Goal: Task Accomplishment & Management: Manage account settings

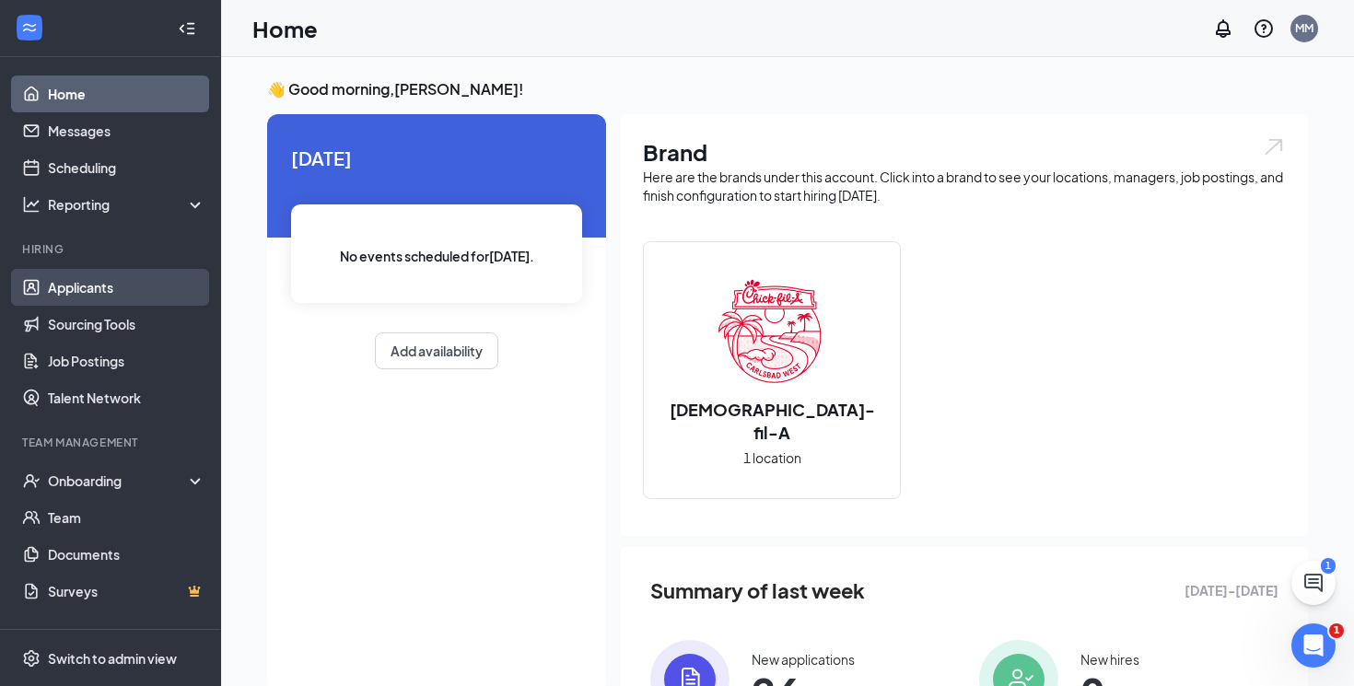
click at [127, 299] on link "Applicants" at bounding box center [127, 287] width 158 height 37
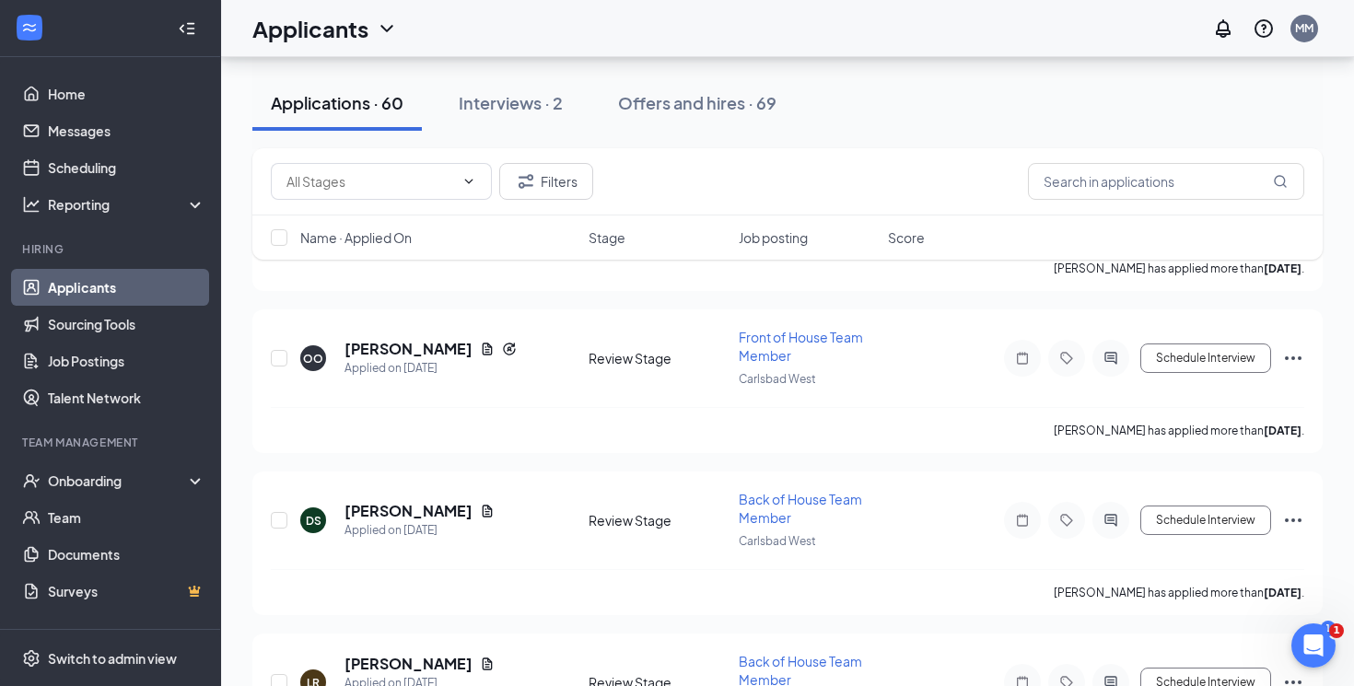
scroll to position [2463, 0]
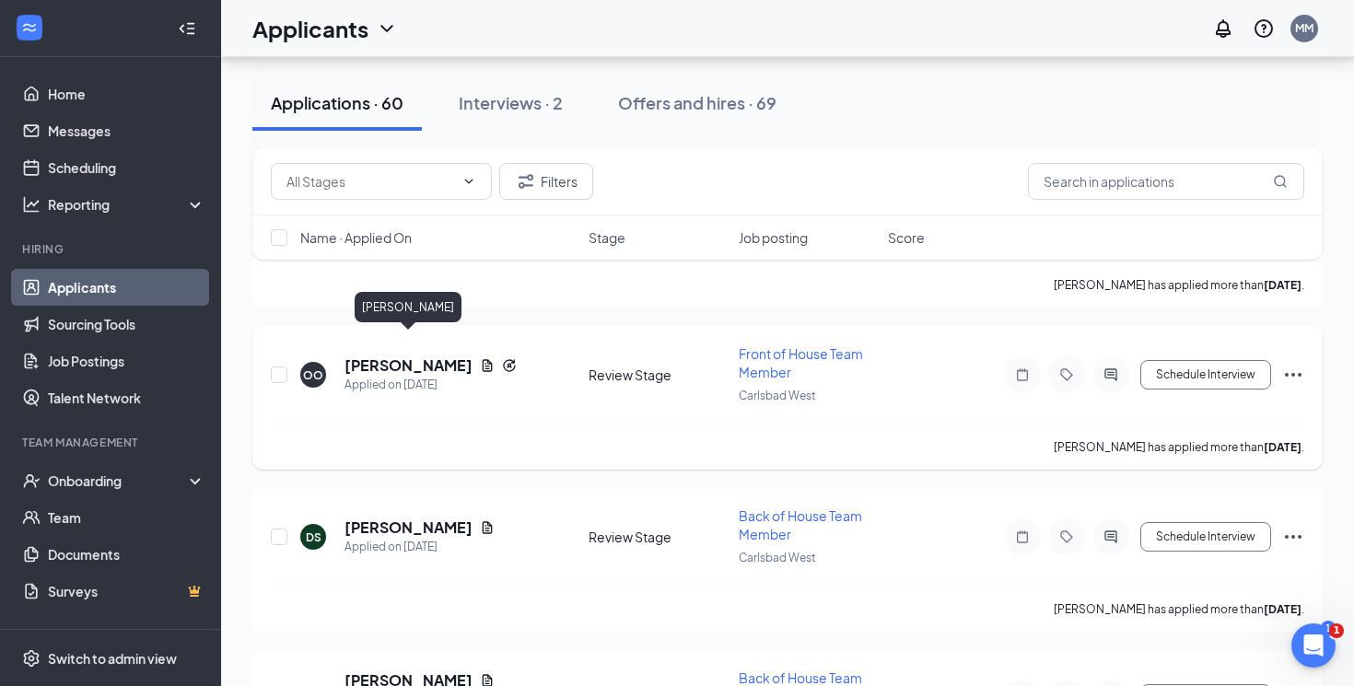
click at [457, 356] on h5 "[PERSON_NAME]" at bounding box center [409, 366] width 128 height 20
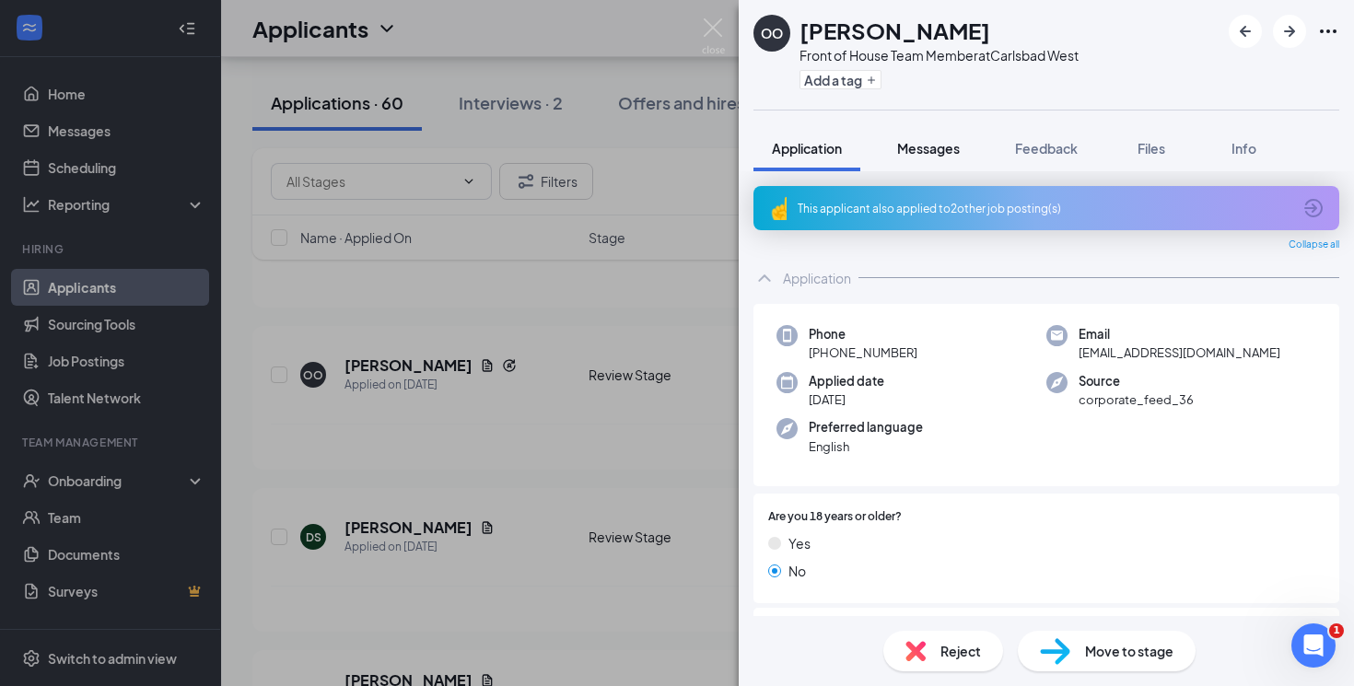
click at [938, 149] on span "Messages" at bounding box center [928, 148] width 63 height 17
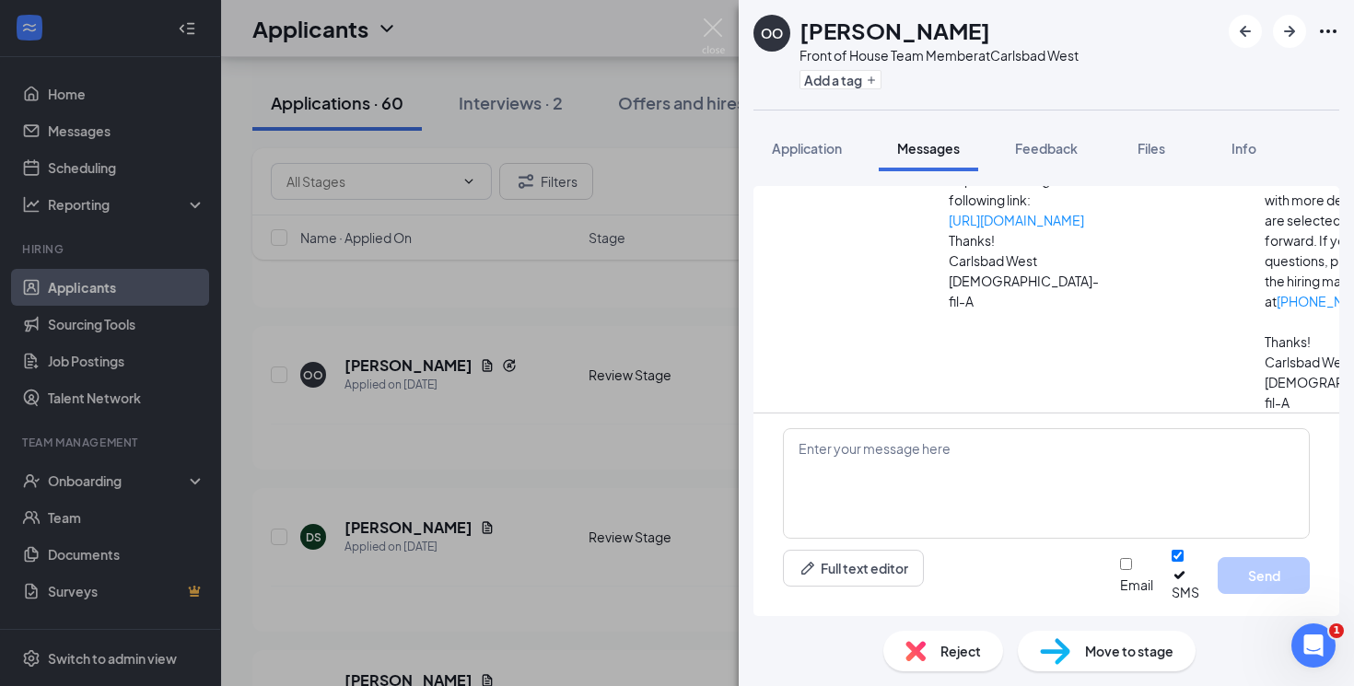
scroll to position [464, 0]
click at [643, 422] on div "OO [PERSON_NAME] Front of House Team Member at [GEOGRAPHIC_DATA] West Add a tag…" at bounding box center [677, 343] width 1354 height 686
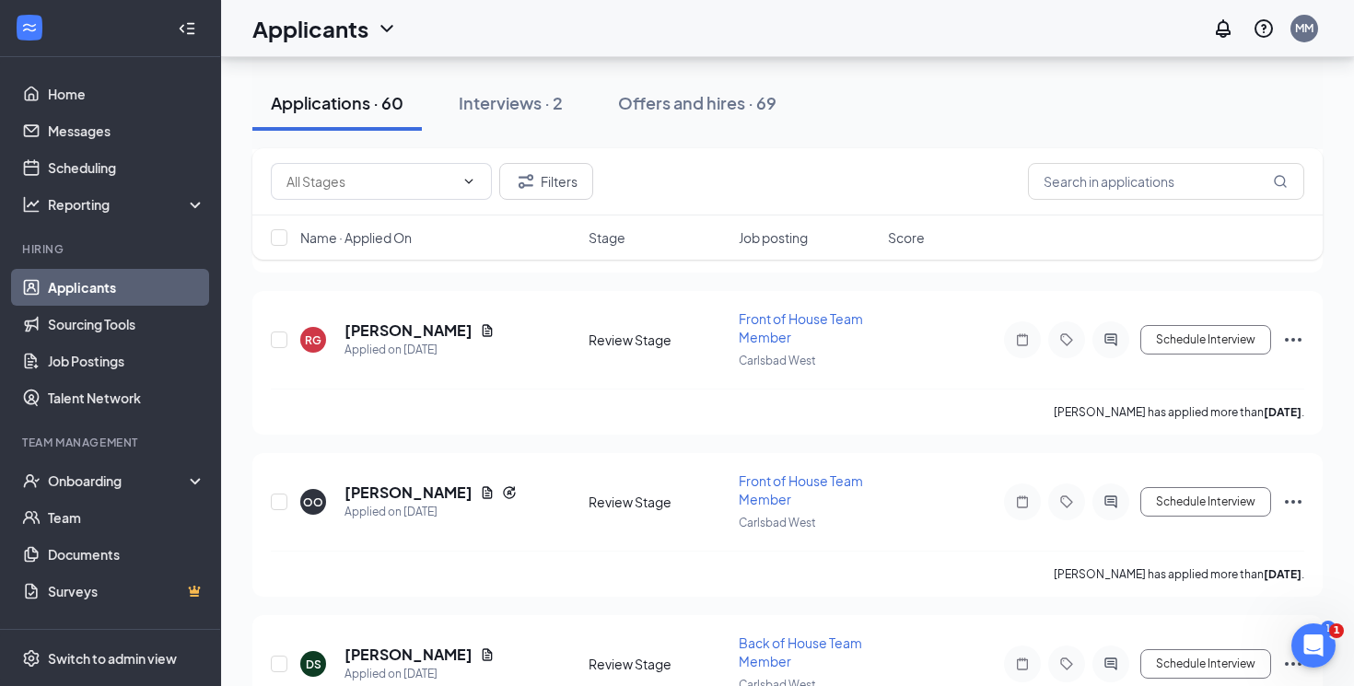
scroll to position [2334, 0]
click at [434, 484] on h5 "[PERSON_NAME]" at bounding box center [409, 494] width 128 height 20
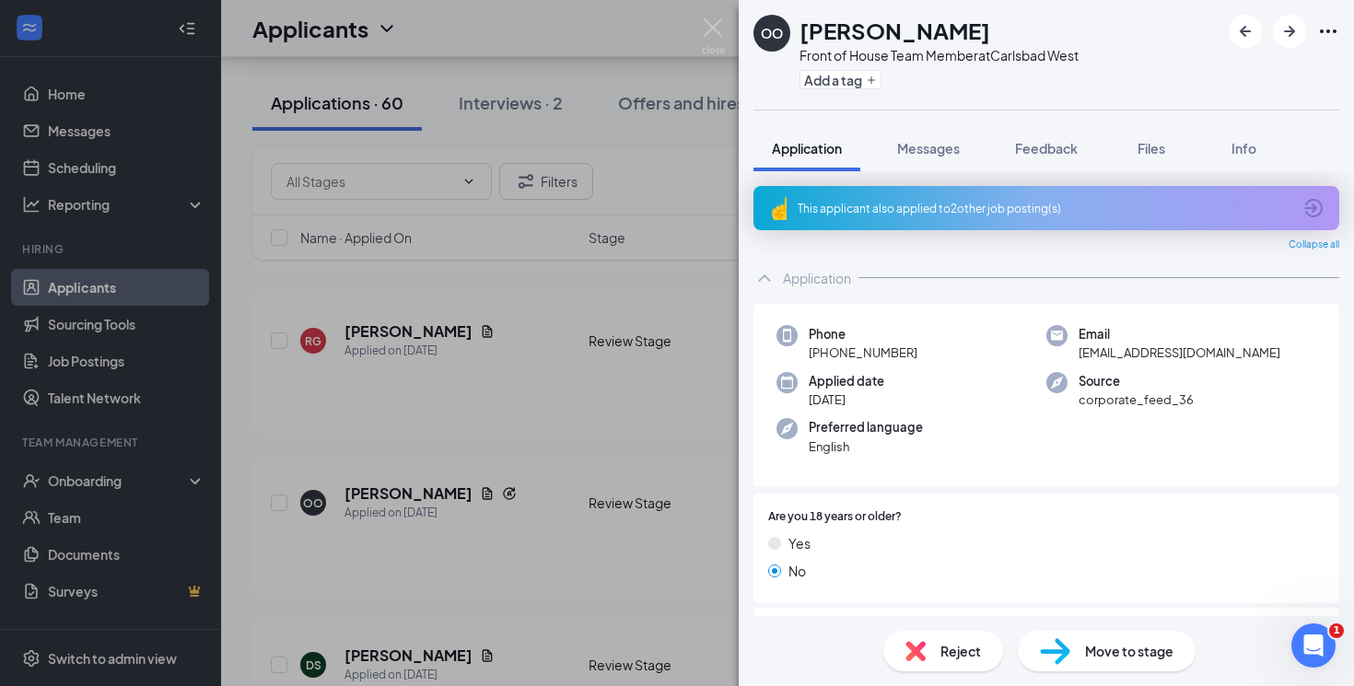
scroll to position [67, 0]
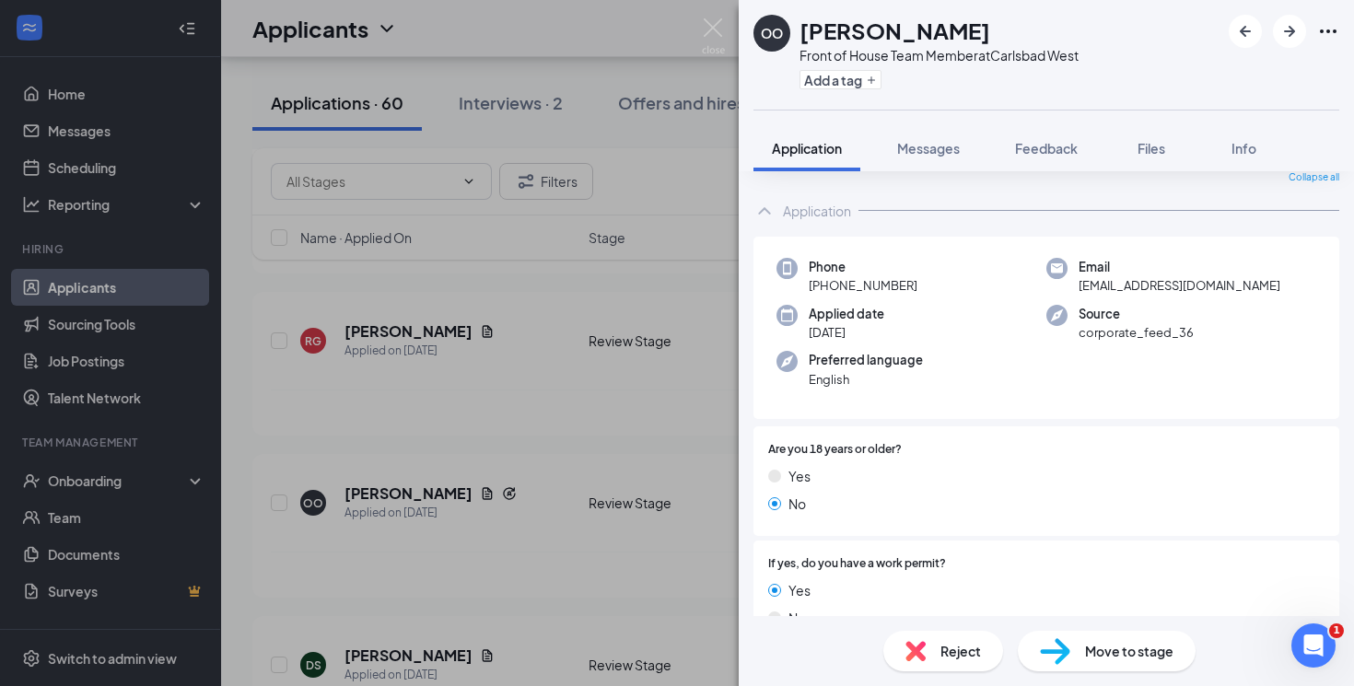
click at [1332, 37] on icon "Ellipses" at bounding box center [1328, 31] width 22 height 22
click at [946, 643] on span "Reject" at bounding box center [961, 651] width 41 height 20
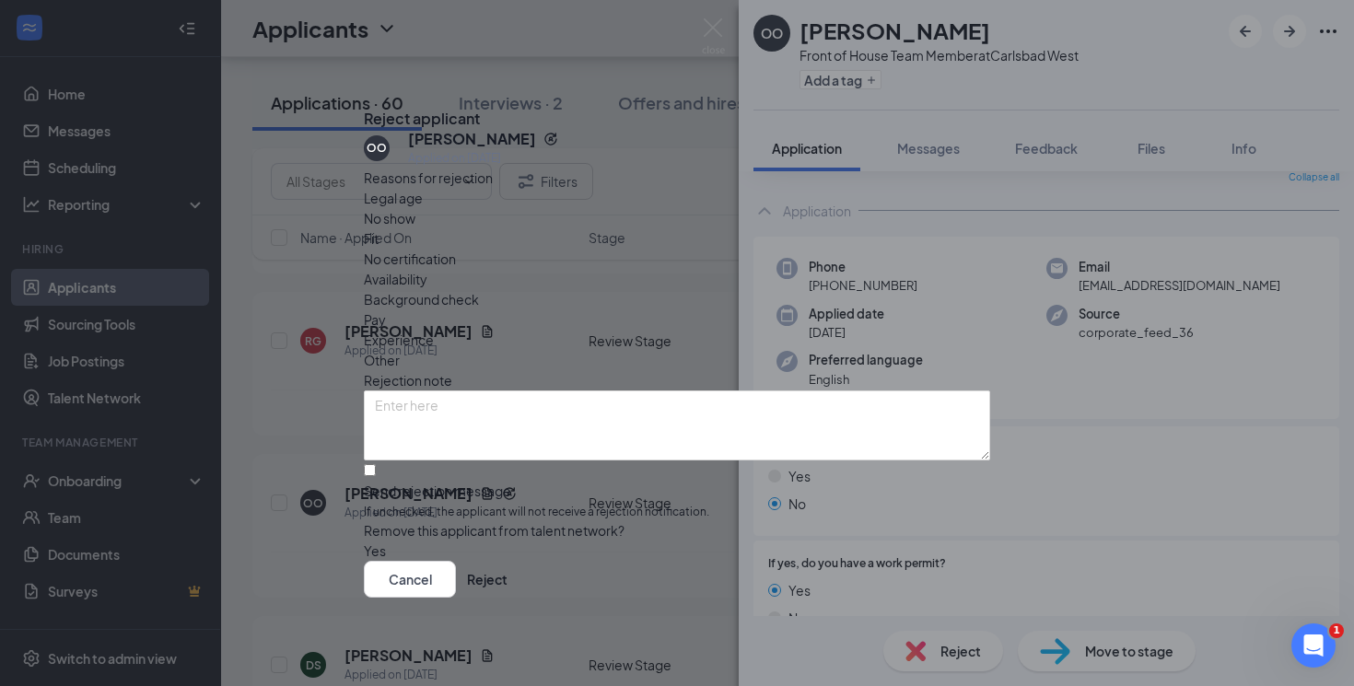
click at [364, 104] on icon "Cross" at bounding box center [364, 104] width 0 height 0
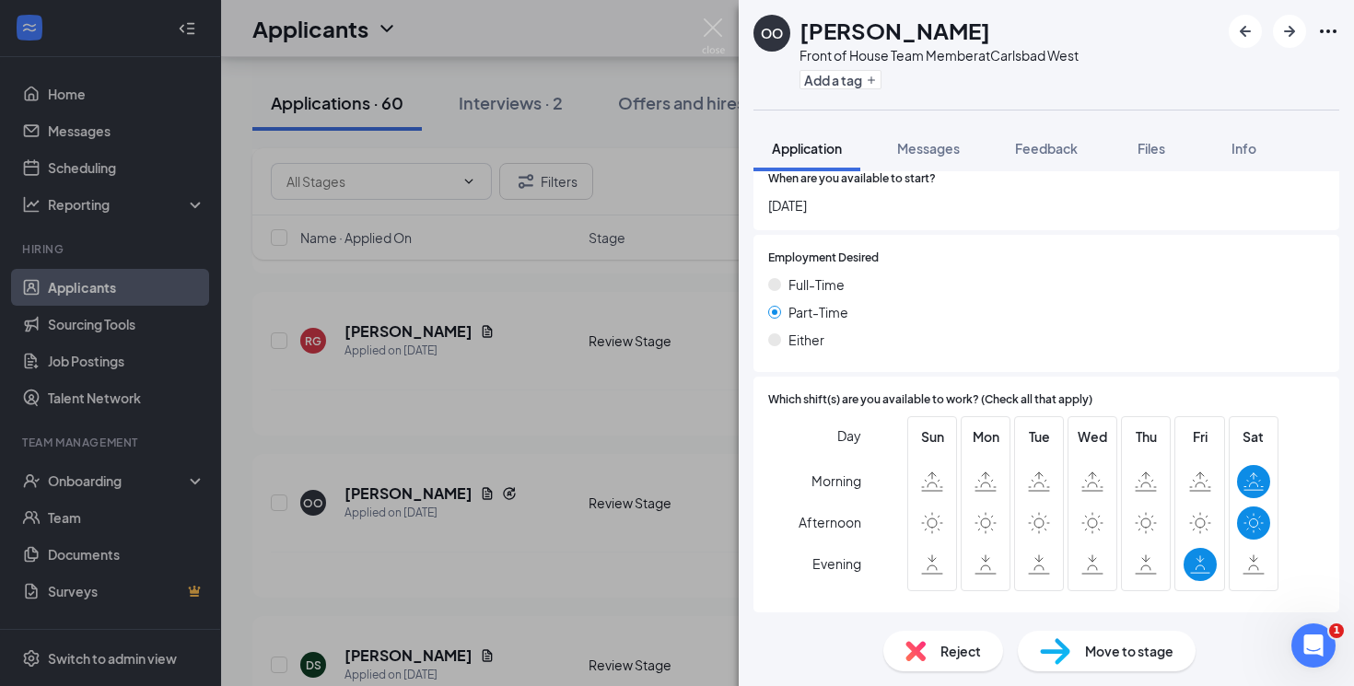
scroll to position [1399, 0]
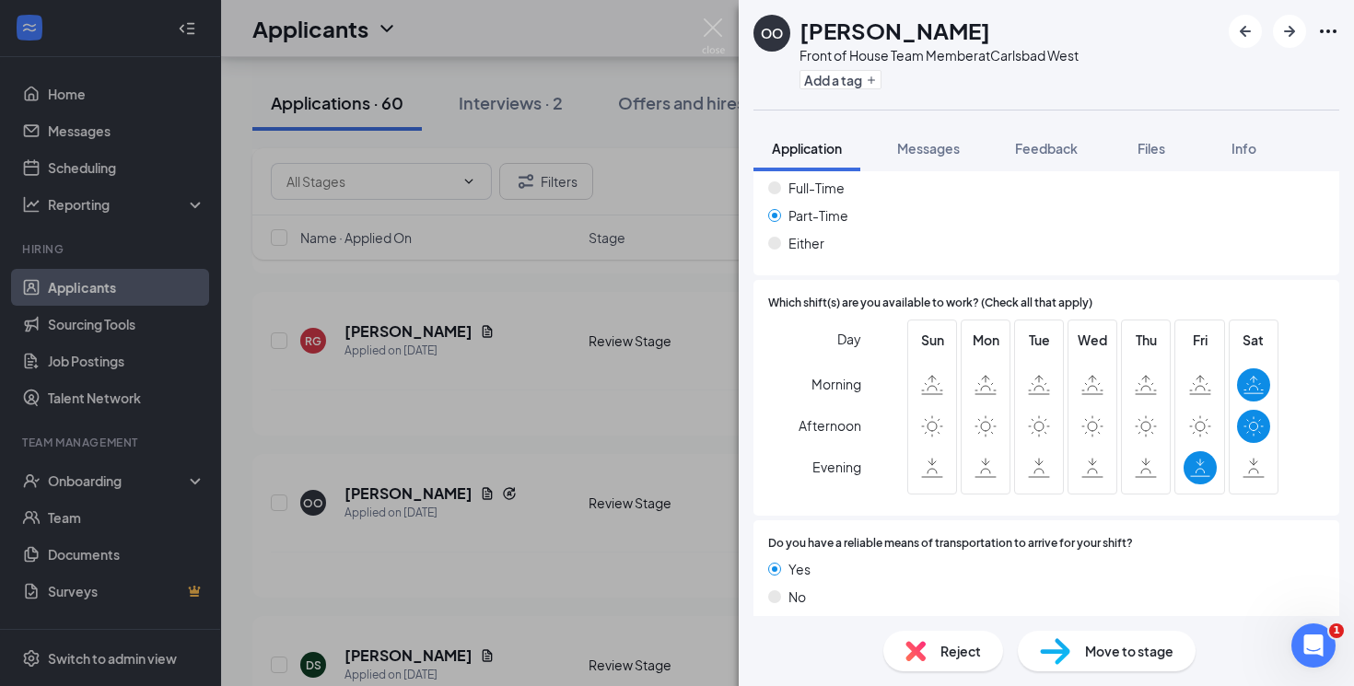
click at [940, 653] on div "Reject" at bounding box center [943, 651] width 120 height 41
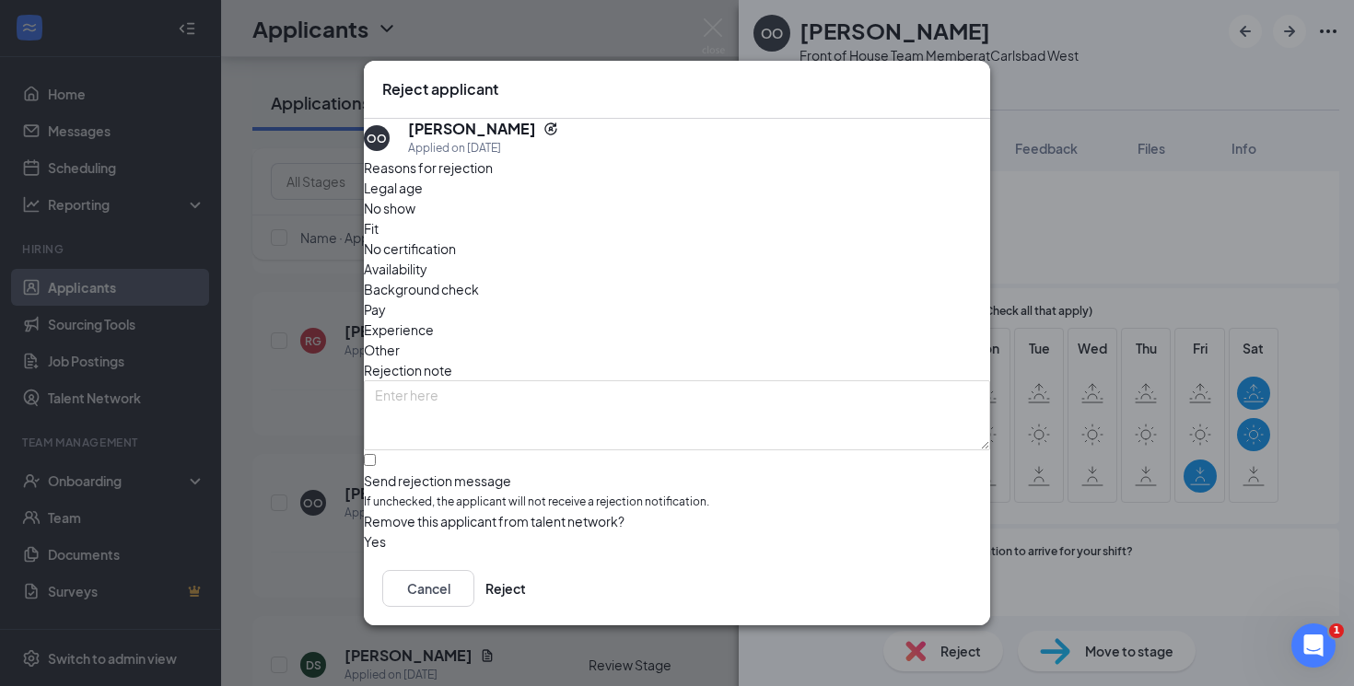
click at [427, 259] on span "Availability" at bounding box center [396, 269] width 64 height 20
click at [364, 532] on button "button" at bounding box center [364, 542] width 0 height 20
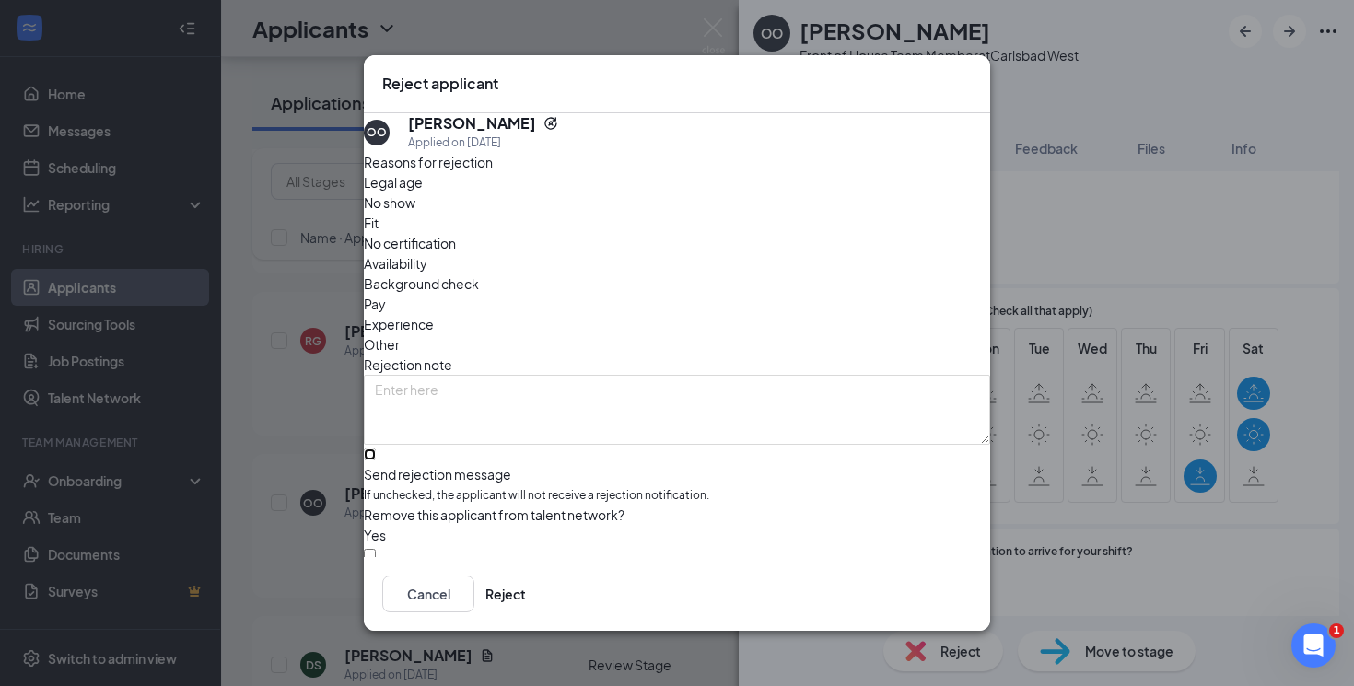
click at [376, 449] on input "Send rejection message If unchecked, the applicant will not receive a rejection…" at bounding box center [370, 455] width 12 height 12
checkbox input "true"
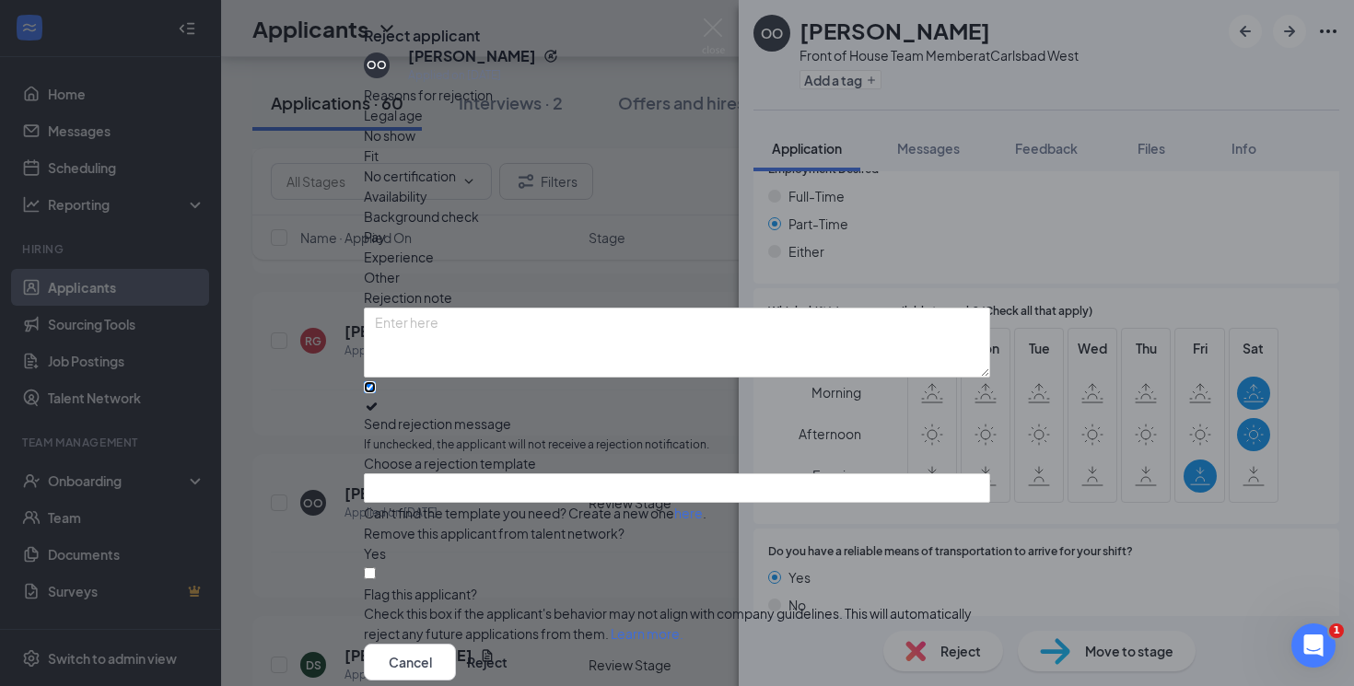
scroll to position [111, 0]
click at [554, 474] on input "search" at bounding box center [670, 488] width 591 height 28
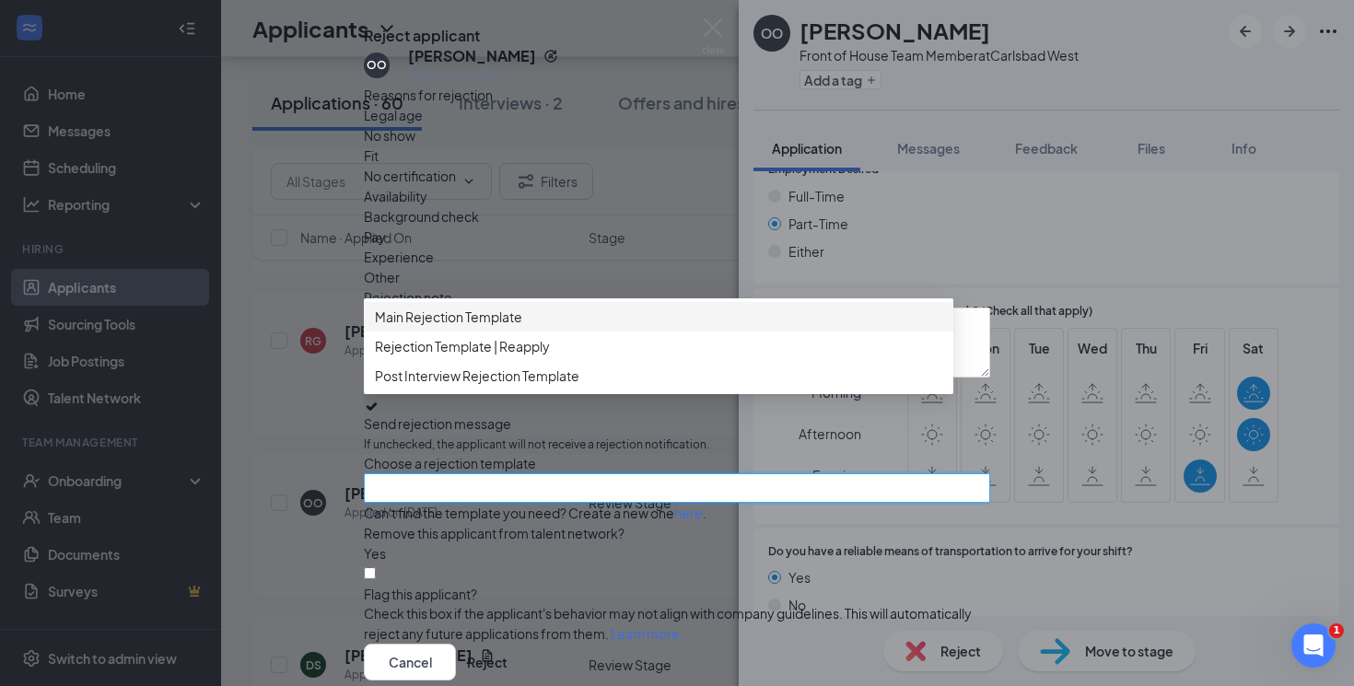
click at [578, 307] on span "Main Rejection Template" at bounding box center [659, 317] width 568 height 20
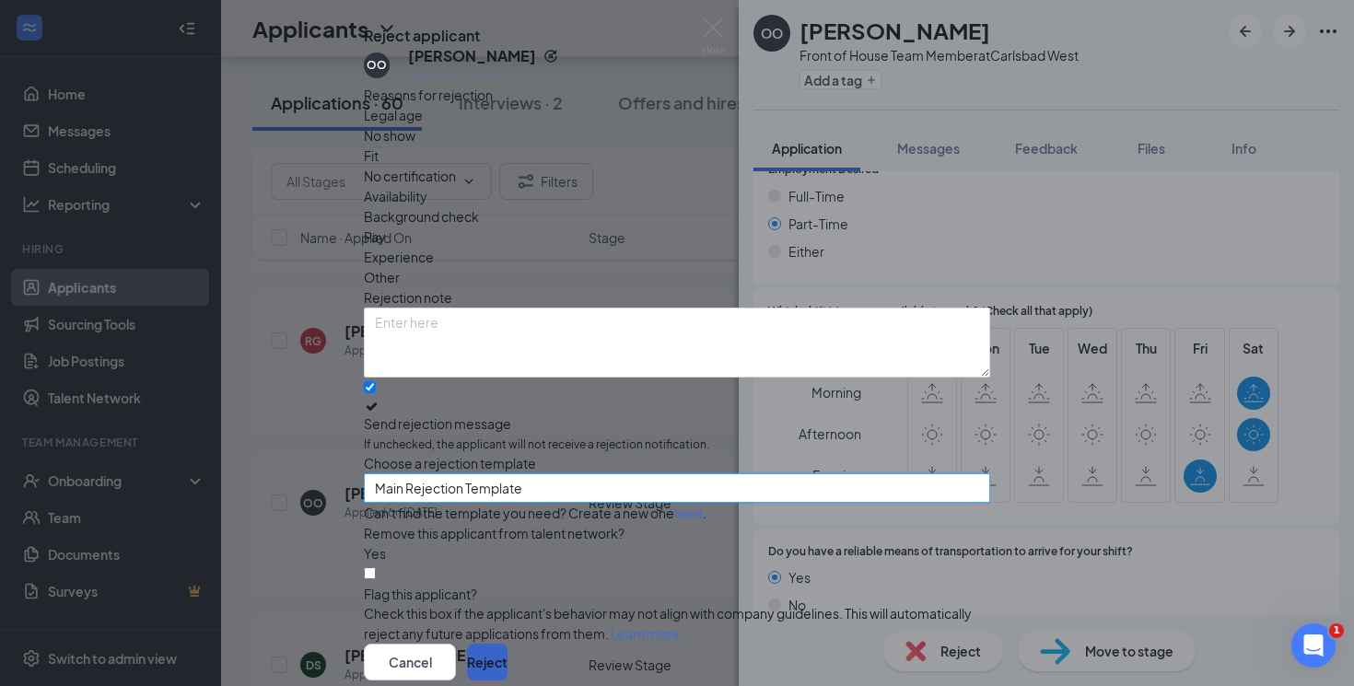
click at [508, 644] on button "Reject" at bounding box center [487, 662] width 41 height 37
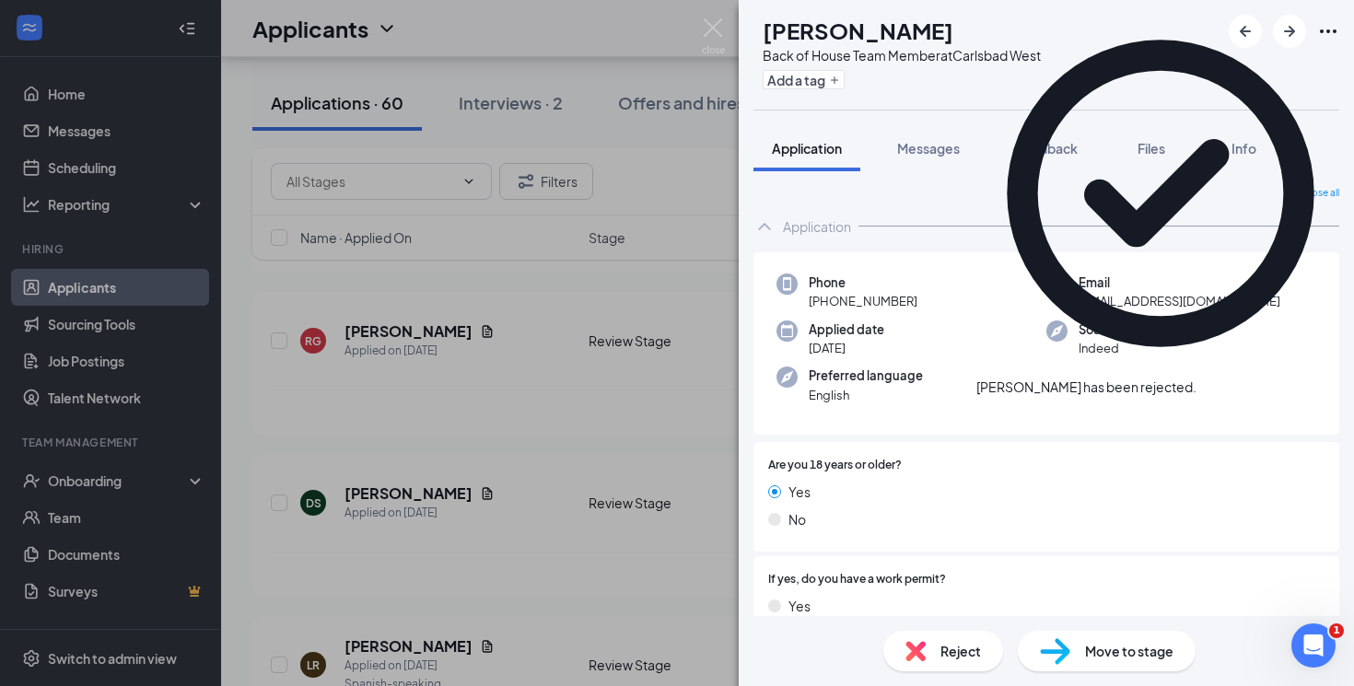
click at [1197, 378] on icon "Cross" at bounding box center [1197, 378] width 0 height 0
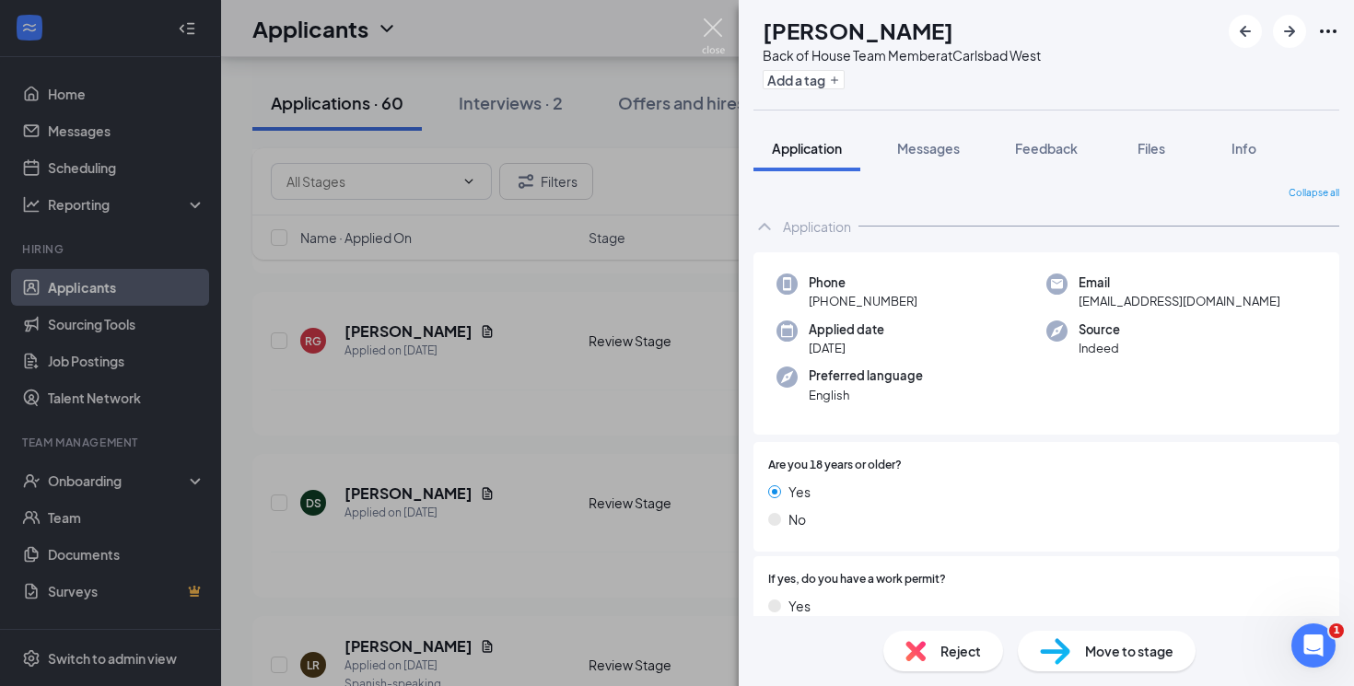
click at [719, 36] on img at bounding box center [713, 36] width 23 height 36
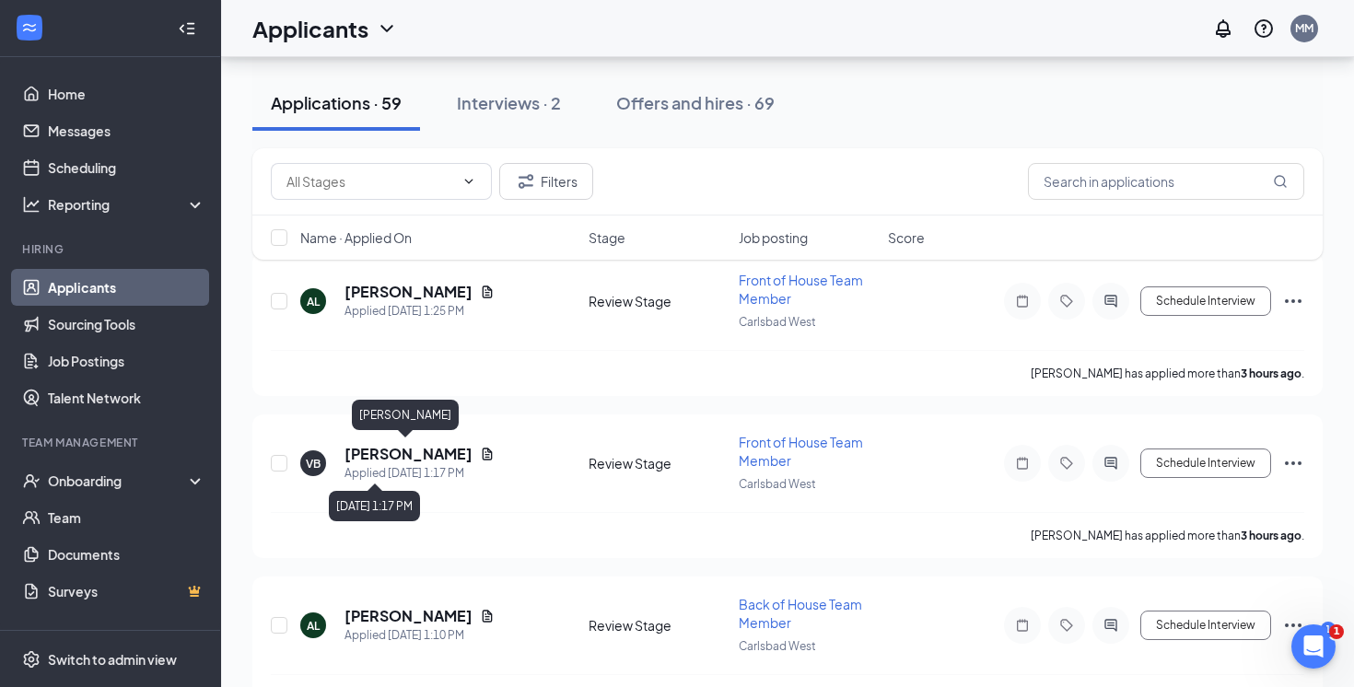
scroll to position [105, 0]
click at [429, 455] on h5 "[PERSON_NAME]" at bounding box center [409, 453] width 128 height 20
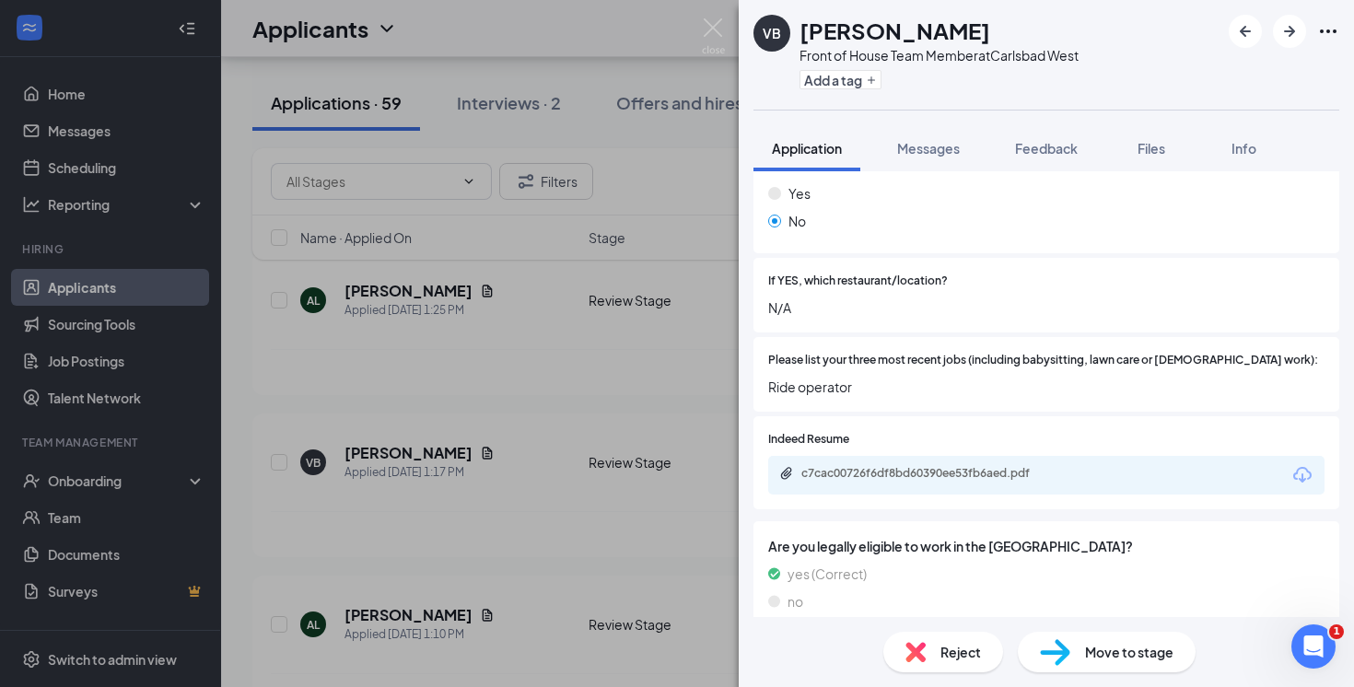
scroll to position [642, 0]
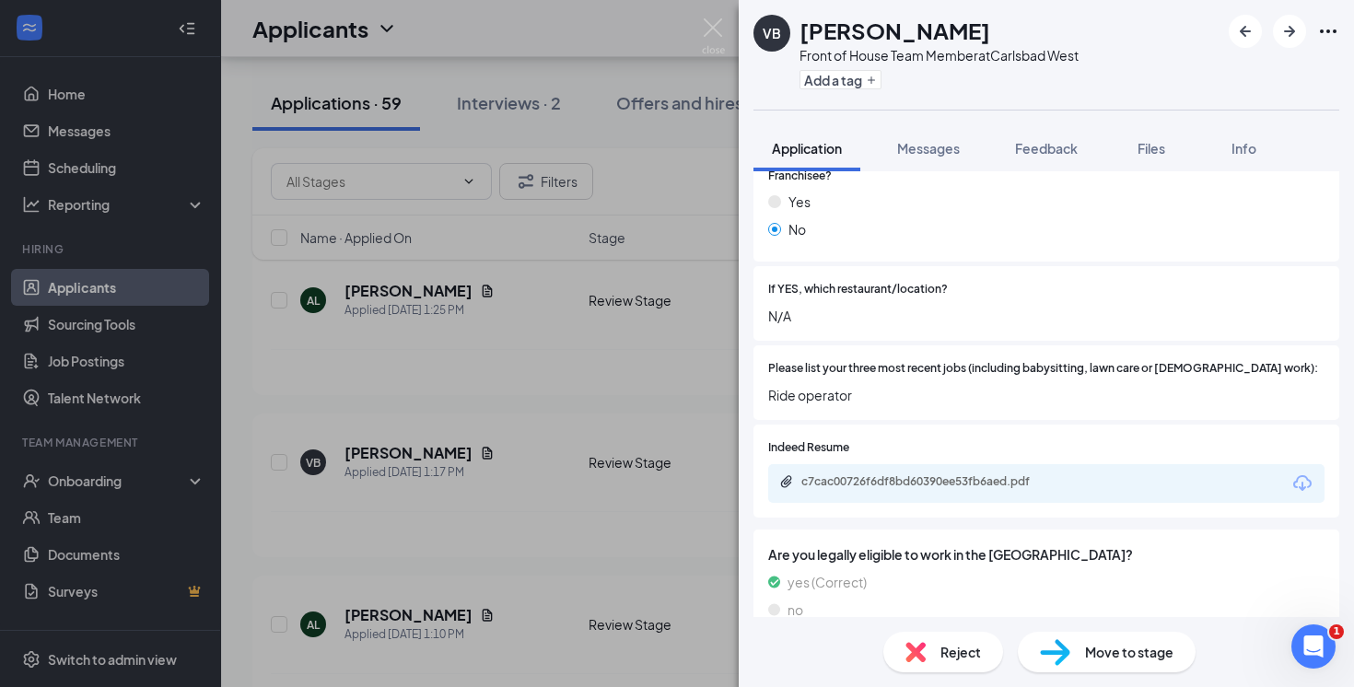
click at [1036, 480] on div "c7cac00726f6df8bd60390ee53fb6aed.pdf" at bounding box center [1046, 483] width 556 height 39
click at [1032, 474] on div "c7cac00726f6df8bd60390ee53fb6aed.pdf" at bounding box center [931, 481] width 258 height 15
click at [719, 29] on img at bounding box center [713, 36] width 23 height 36
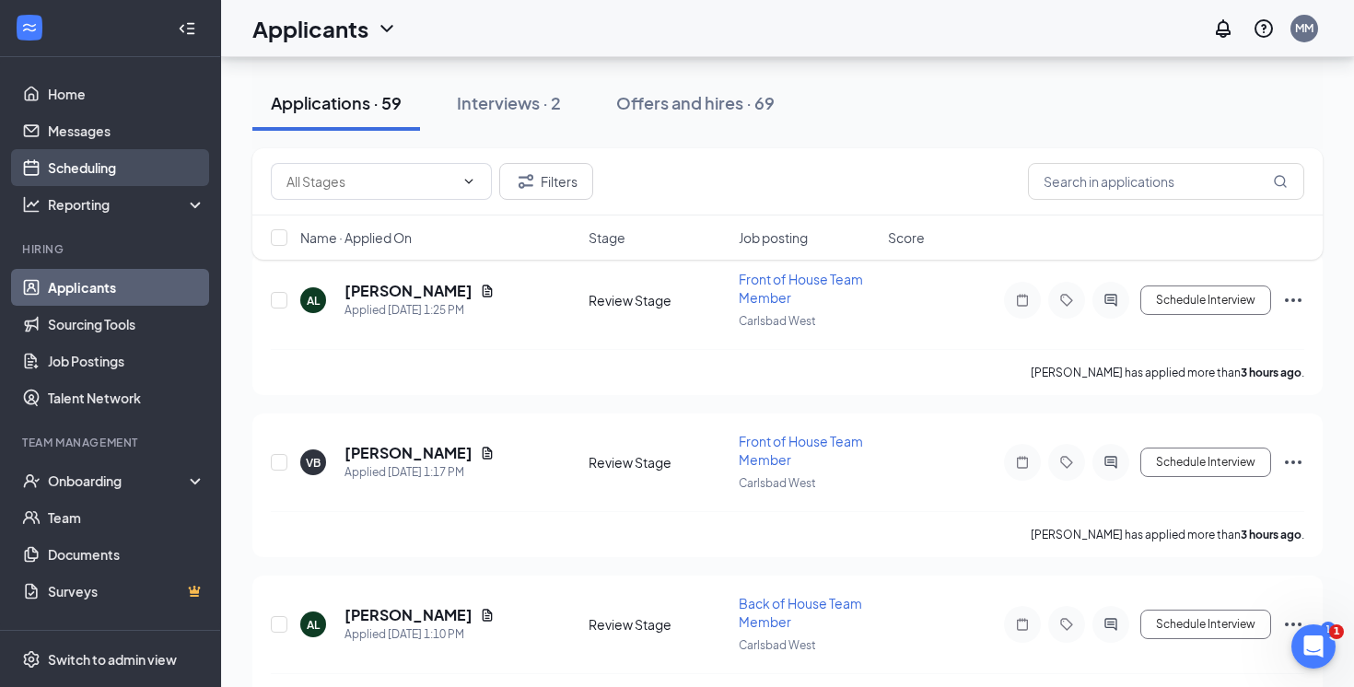
click at [108, 161] on link "Scheduling" at bounding box center [127, 167] width 158 height 37
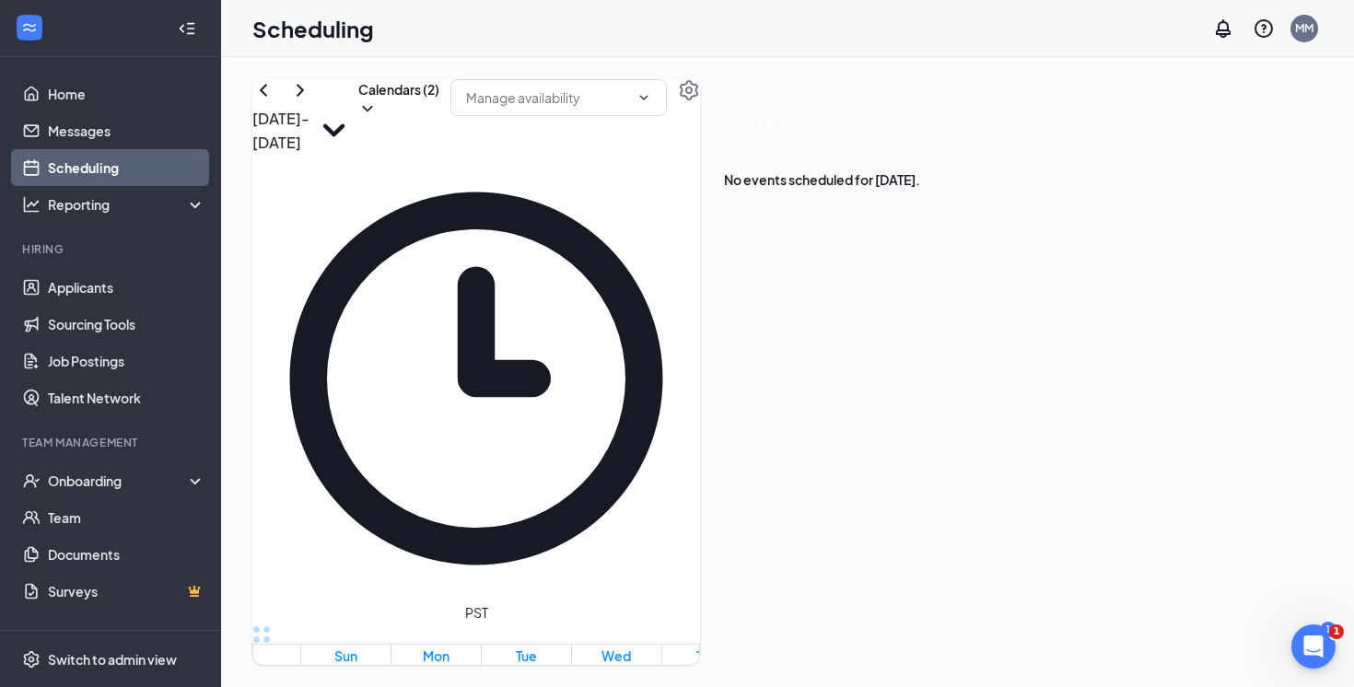
scroll to position [1546, 0]
click at [129, 131] on link "Messages" at bounding box center [127, 130] width 158 height 37
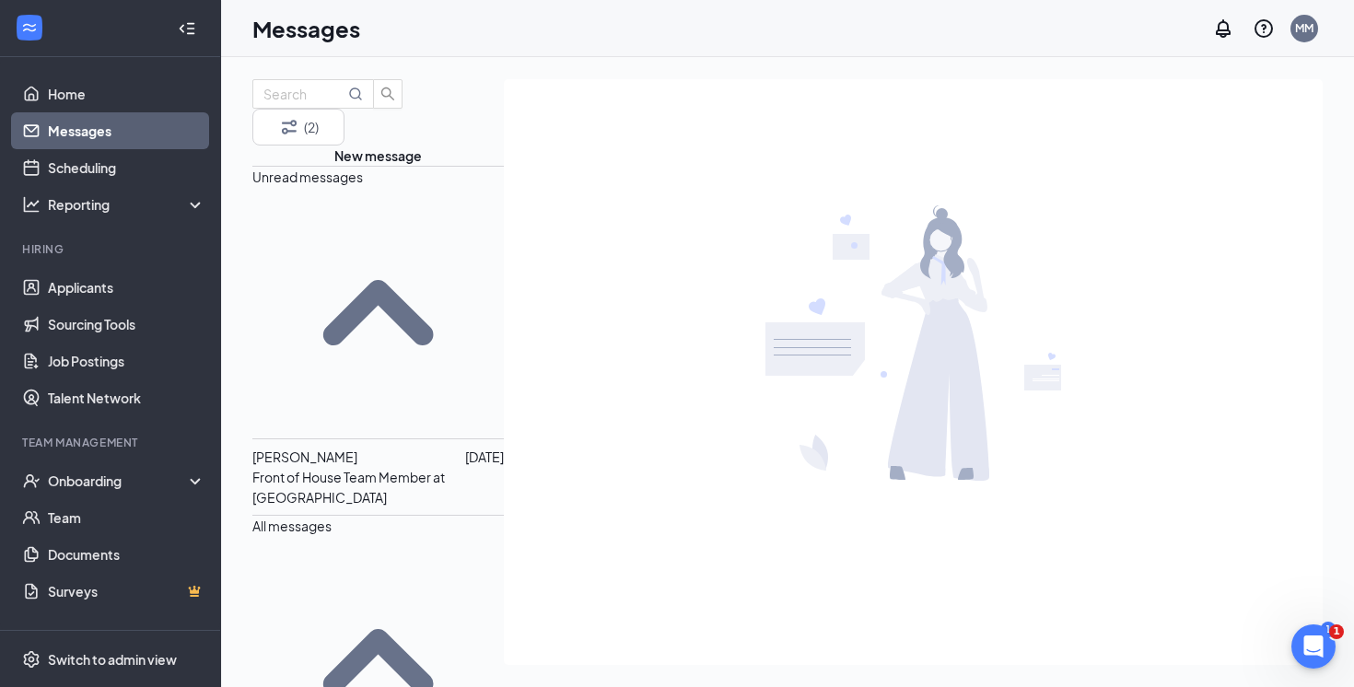
click at [444, 467] on p "Front of House Team Member at [GEOGRAPHIC_DATA]" at bounding box center [378, 487] width 252 height 41
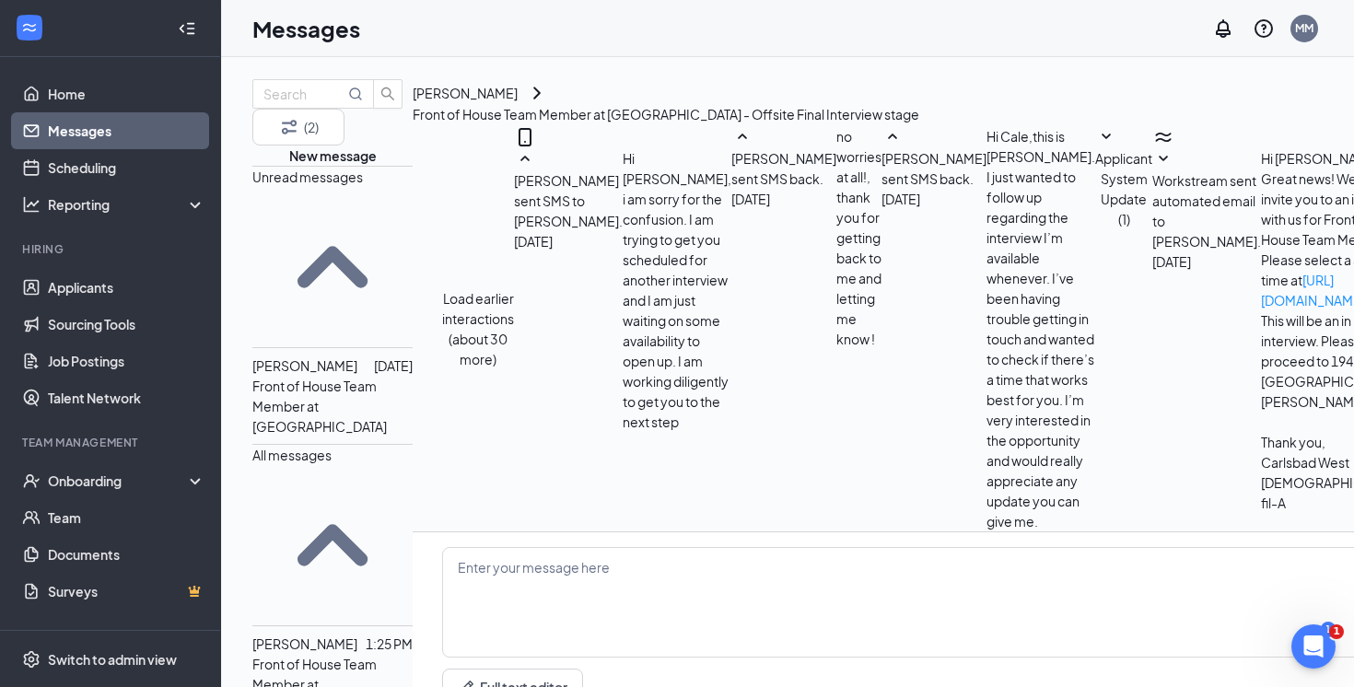
scroll to position [636, 0]
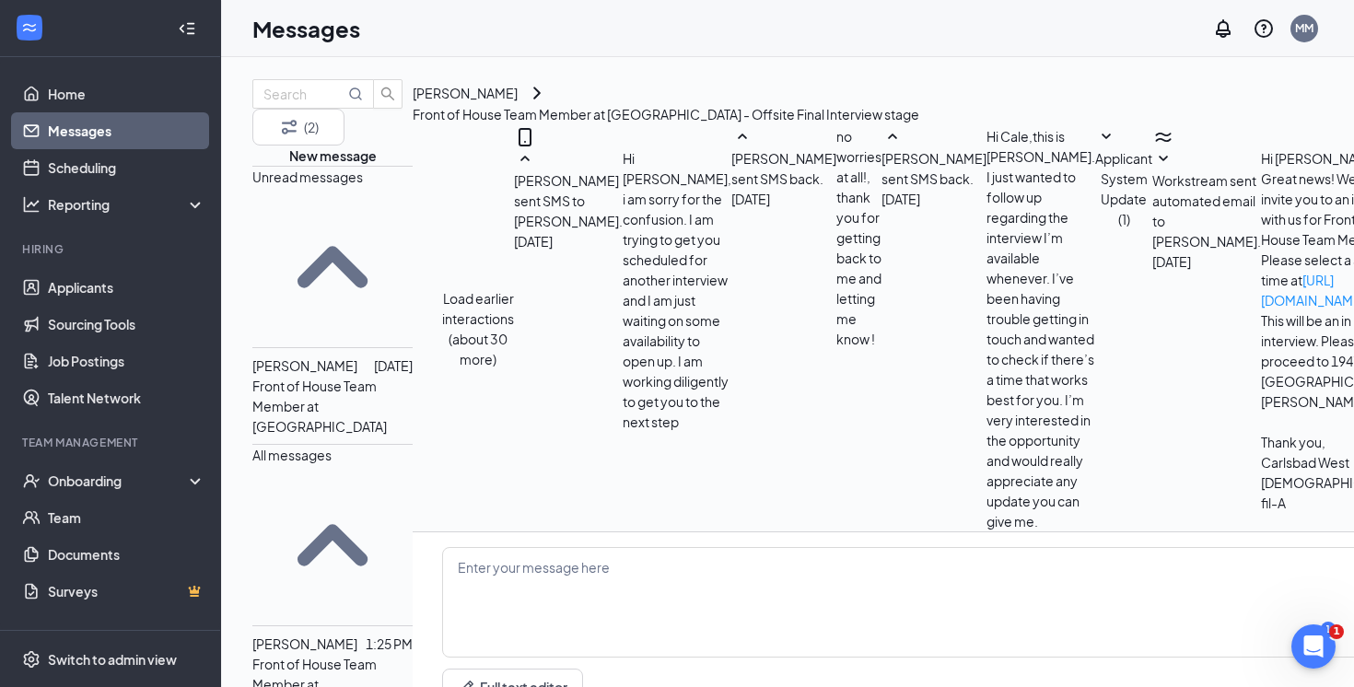
scroll to position [636, 0]
click at [133, 285] on link "Applicants" at bounding box center [127, 287] width 158 height 37
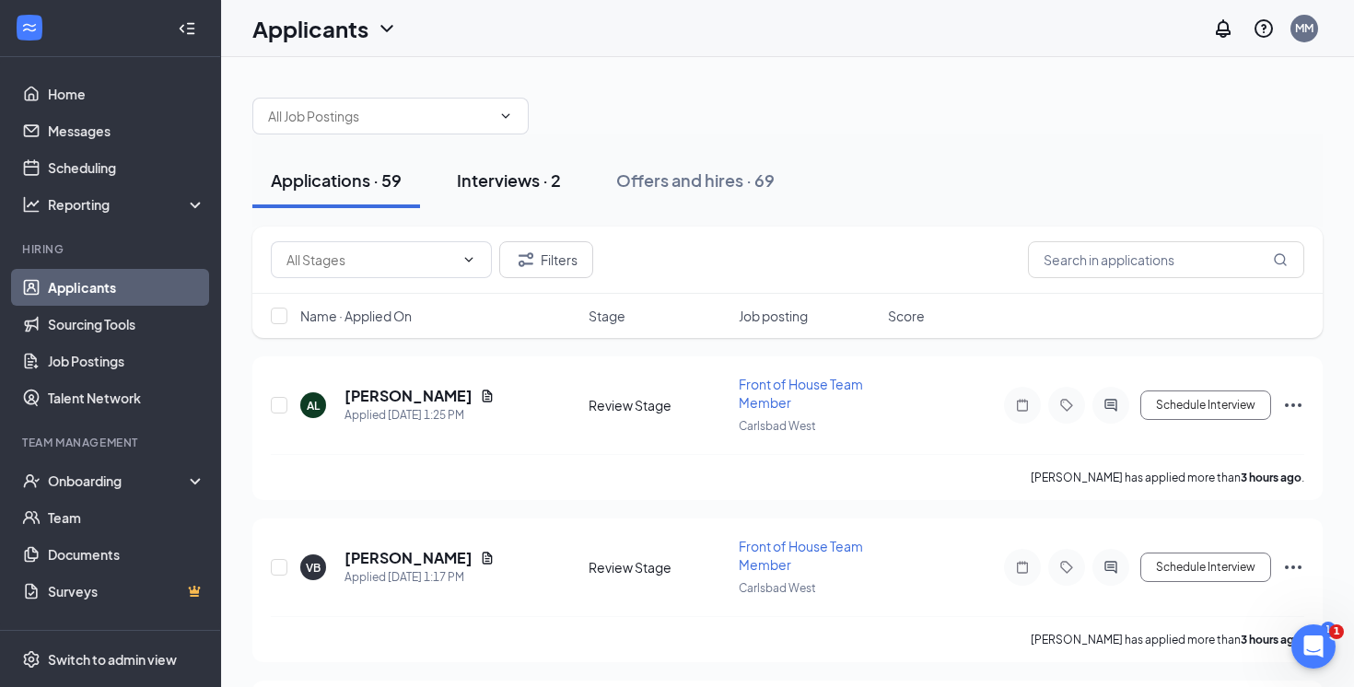
click at [547, 181] on div "Interviews · 2" at bounding box center [509, 180] width 104 height 23
